Goal: Communication & Community: Answer question/provide support

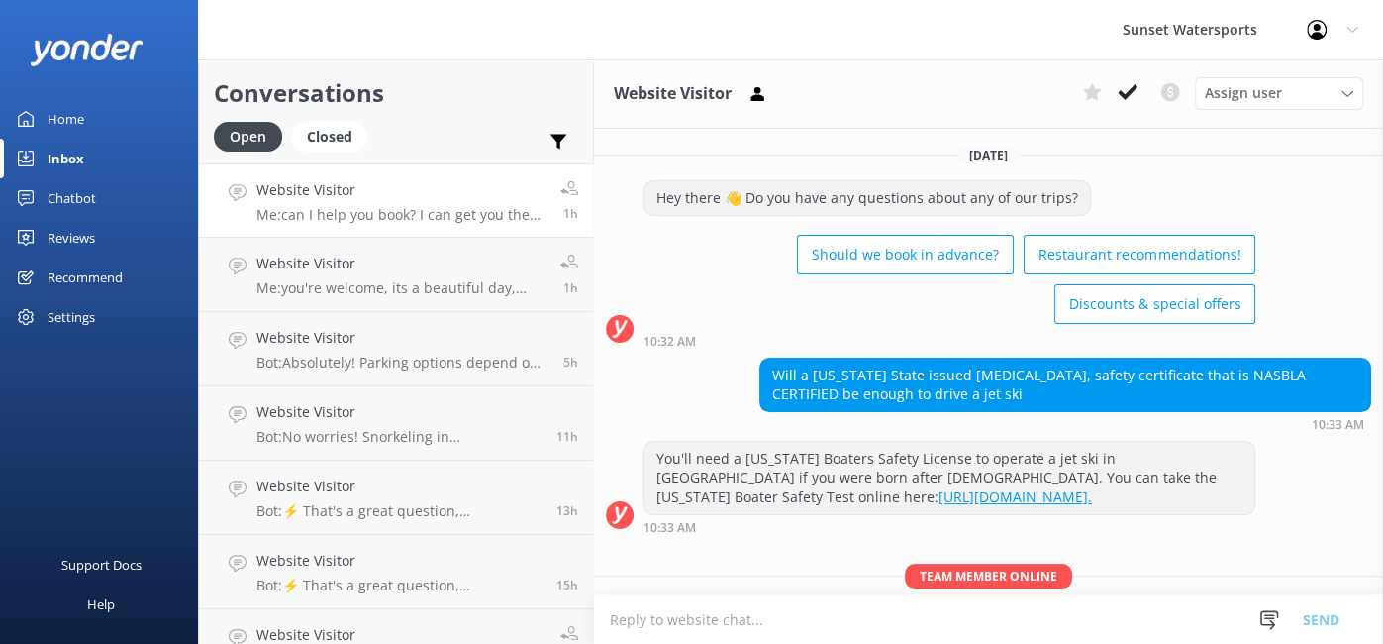
scroll to position [176, 0]
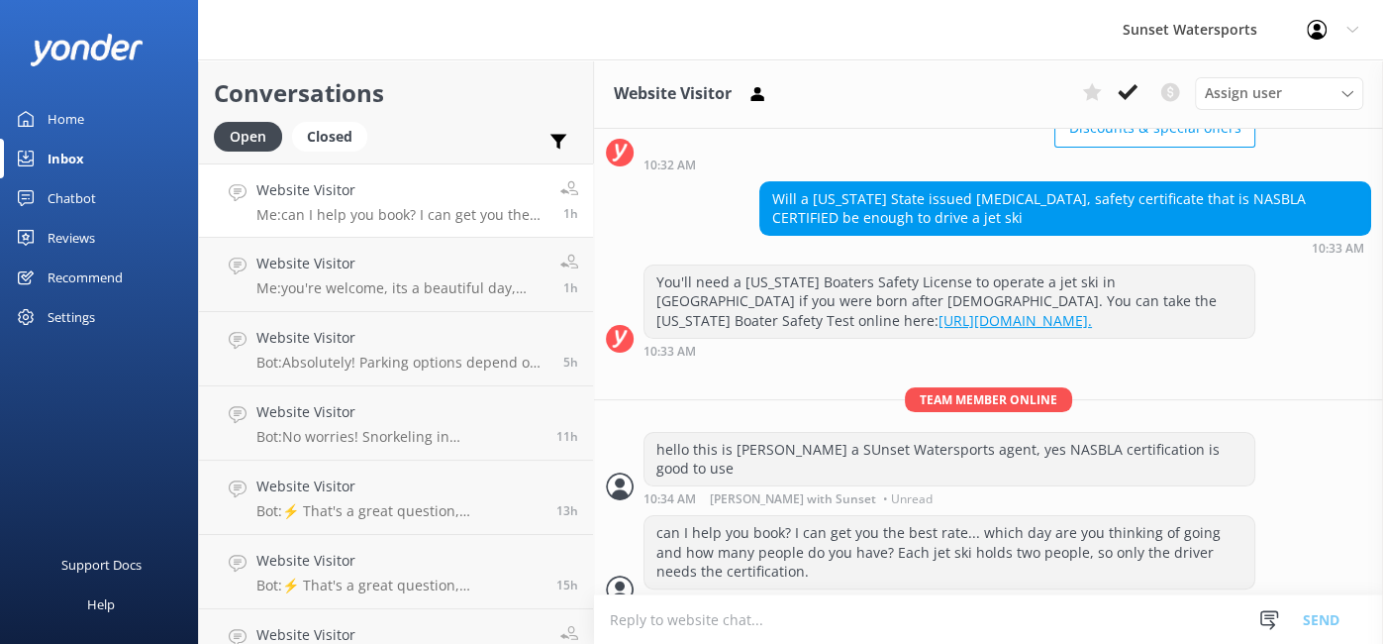
click at [422, 206] on p "Me: can I help you book? I can get you the best rate... which day are you think…" at bounding box center [400, 215] width 289 height 18
click at [373, 202] on div "Website Visitor Bot: ⚡ That's a great question, unfortunately I do not know the…" at bounding box center [400, 200] width 289 height 43
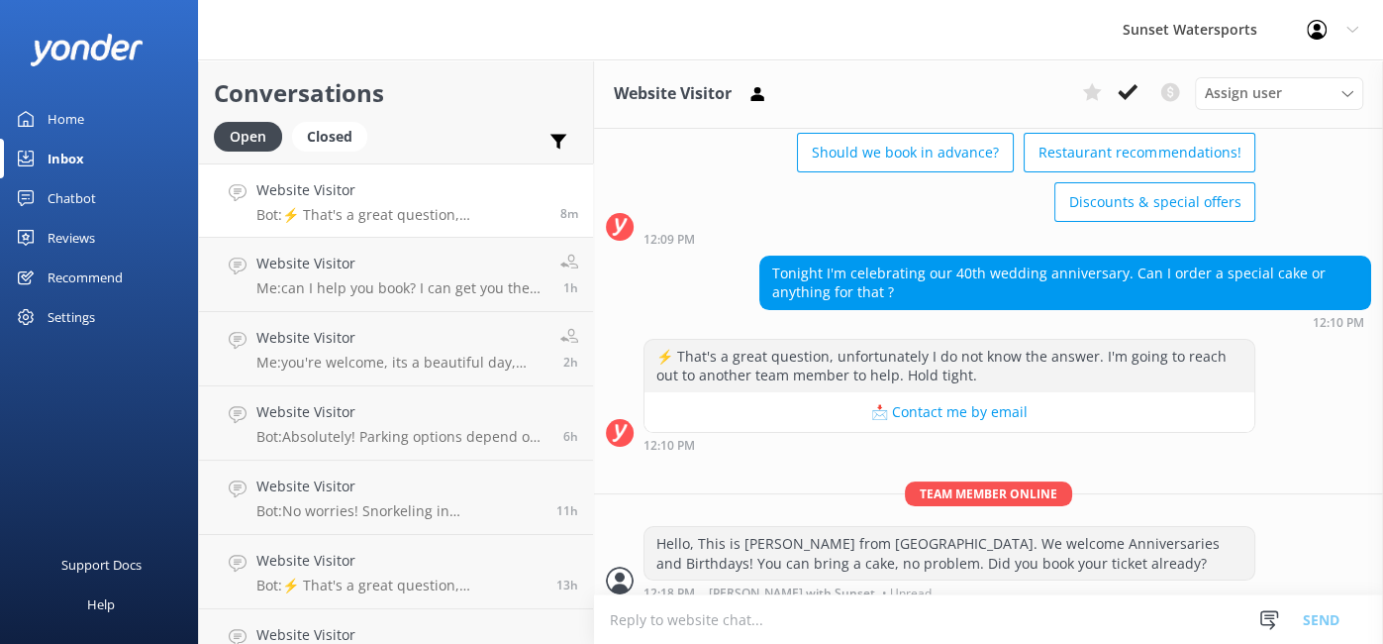
scroll to position [114, 0]
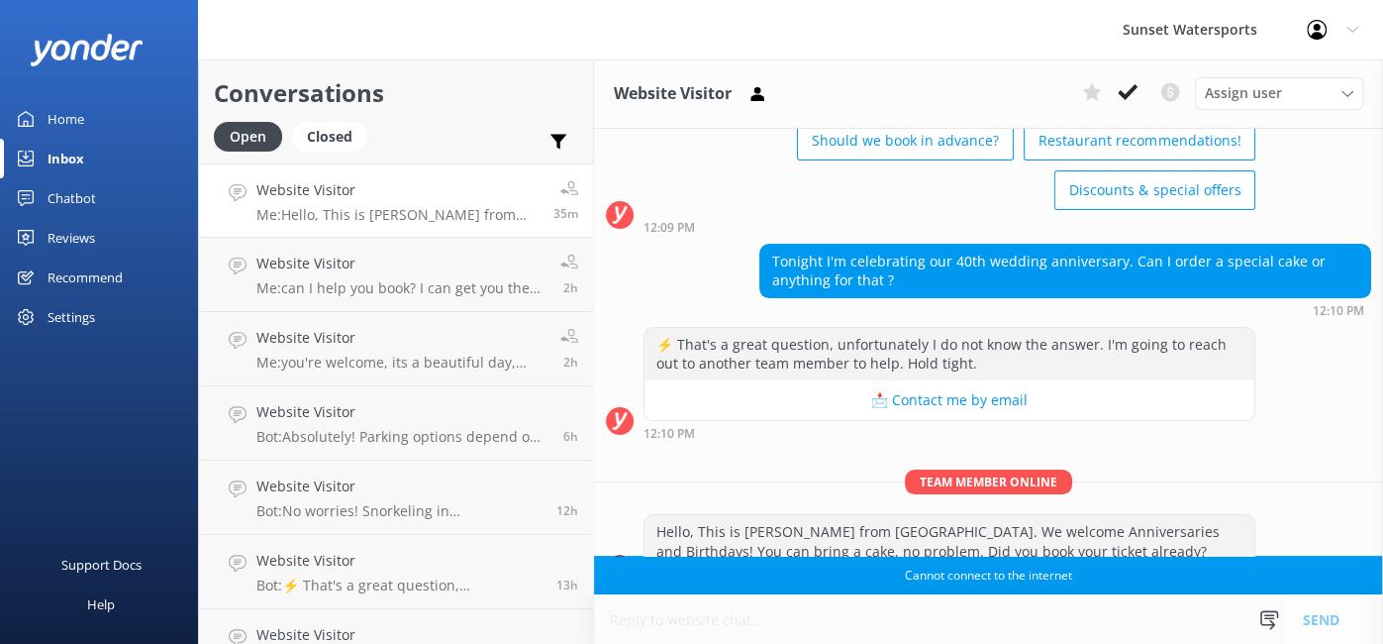
click at [455, 218] on p "Me: Hello, This is [PERSON_NAME] from [GEOGRAPHIC_DATA]. We welcome Anniversari…" at bounding box center [397, 215] width 282 height 18
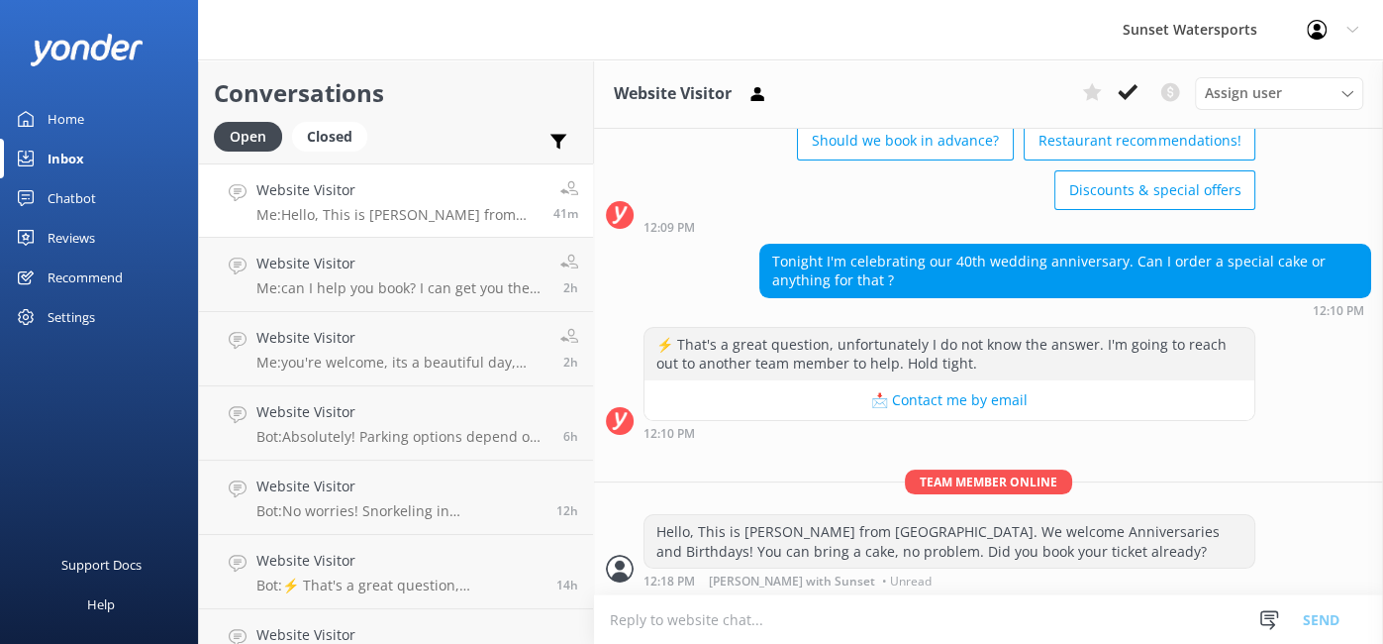
click at [728, 288] on div "Tonight I'm celebrating our 40th wedding anniversary. Can I order a special cak…" at bounding box center [988, 280] width 789 height 73
